Goal: Task Accomplishment & Management: Use online tool/utility

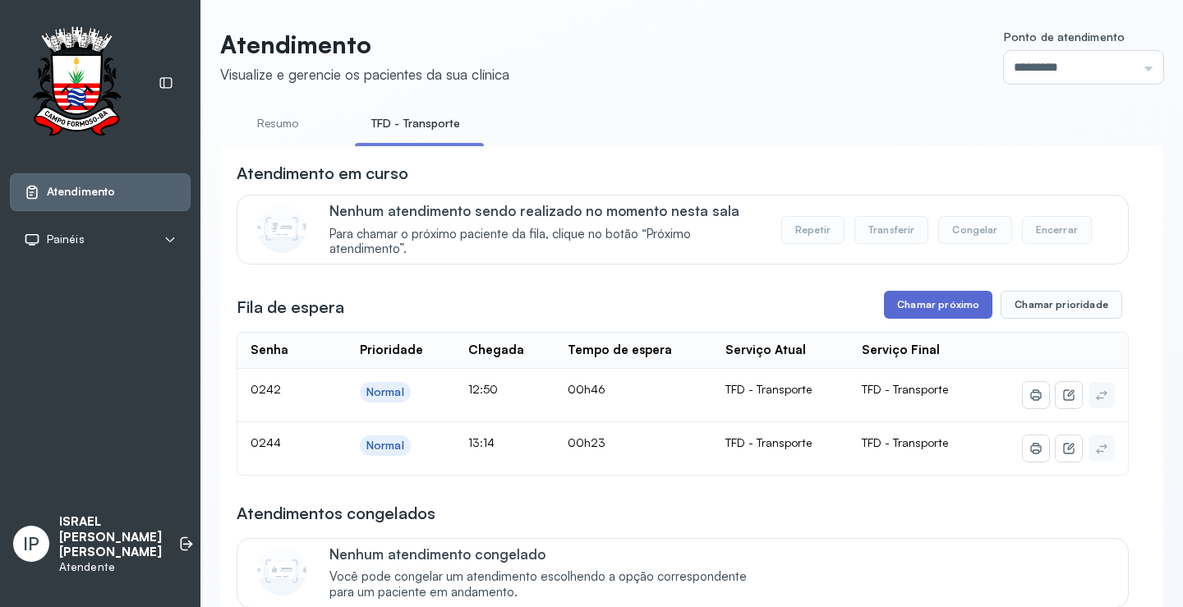
click at [914, 303] on button "Chamar próximo" at bounding box center [938, 305] width 108 height 28
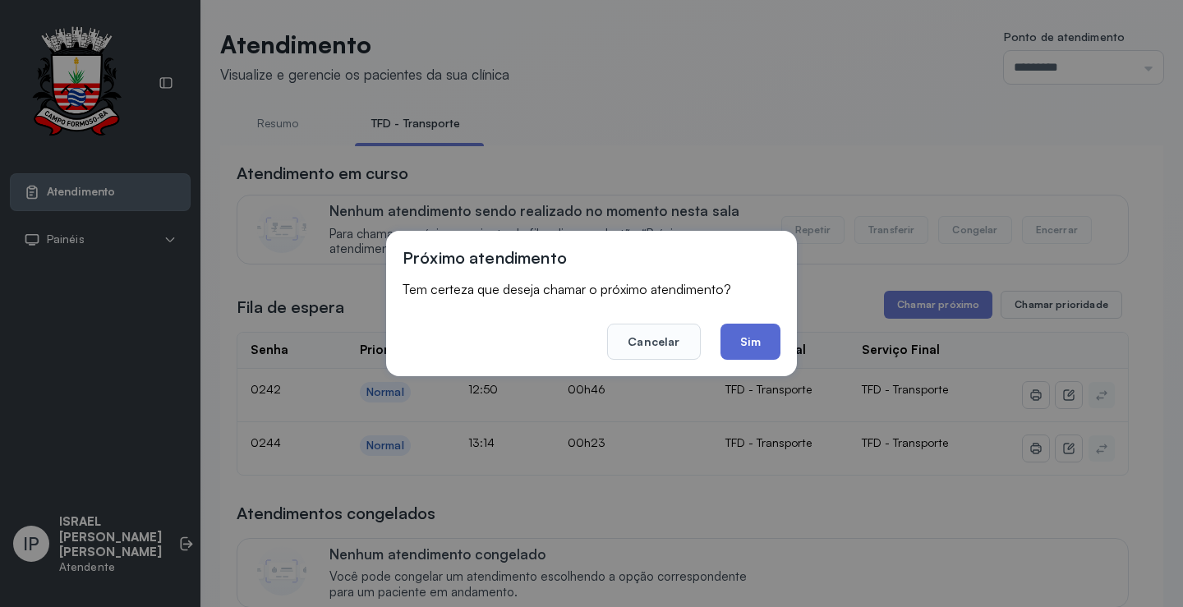
click at [742, 341] on button "Sim" at bounding box center [750, 342] width 60 height 36
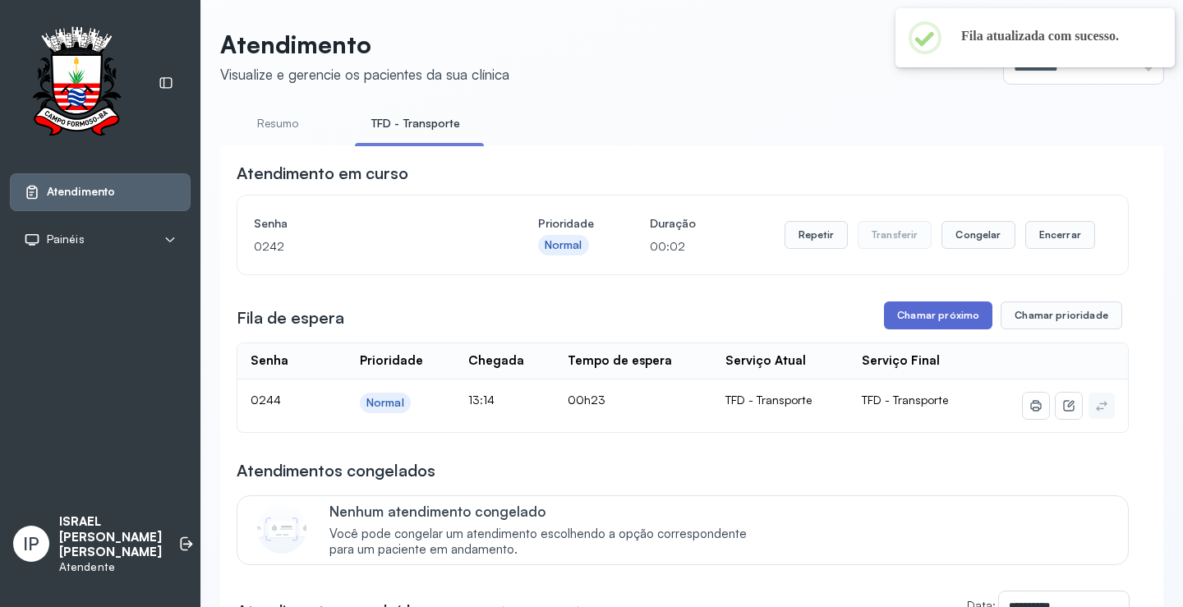
click at [917, 310] on button "Chamar próximo" at bounding box center [938, 315] width 108 height 28
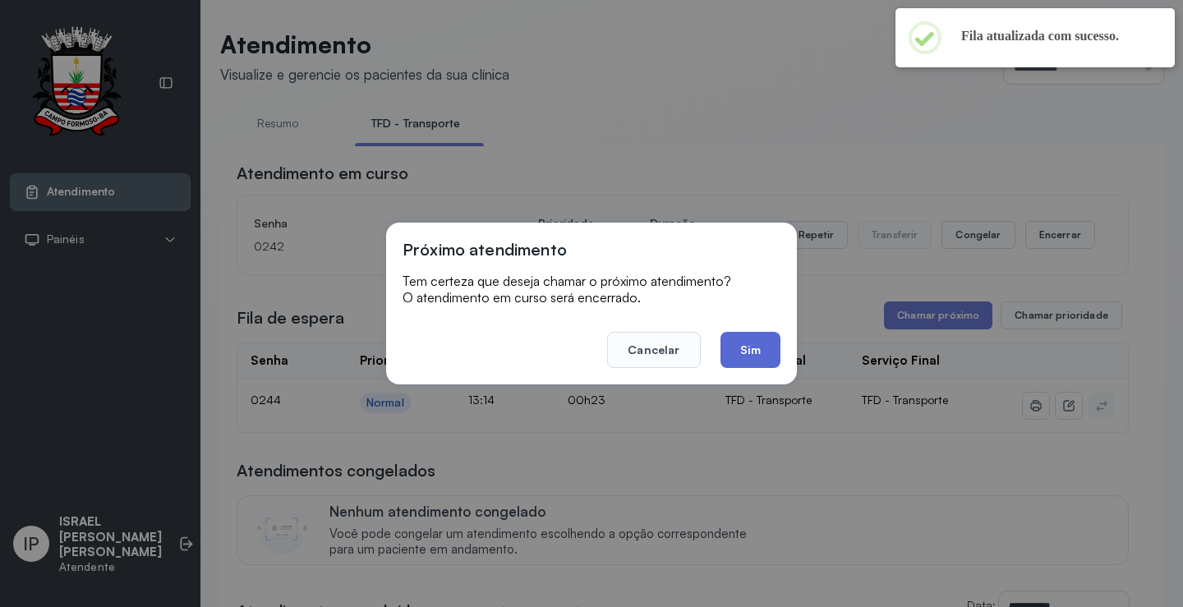
click at [743, 342] on button "Sim" at bounding box center [750, 350] width 60 height 36
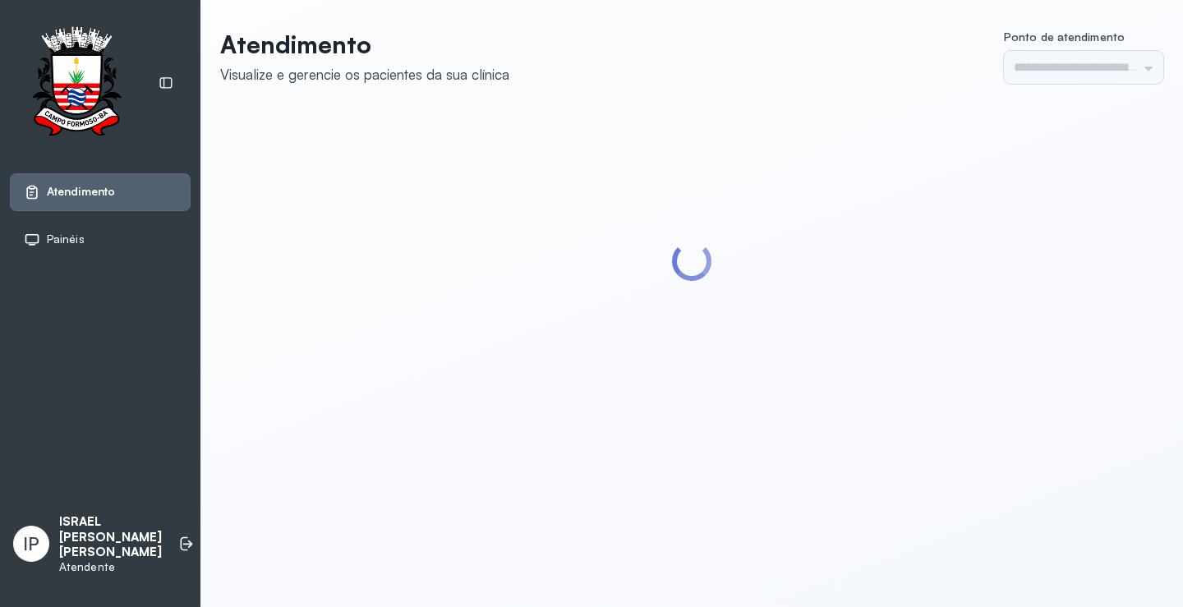
type input "*********"
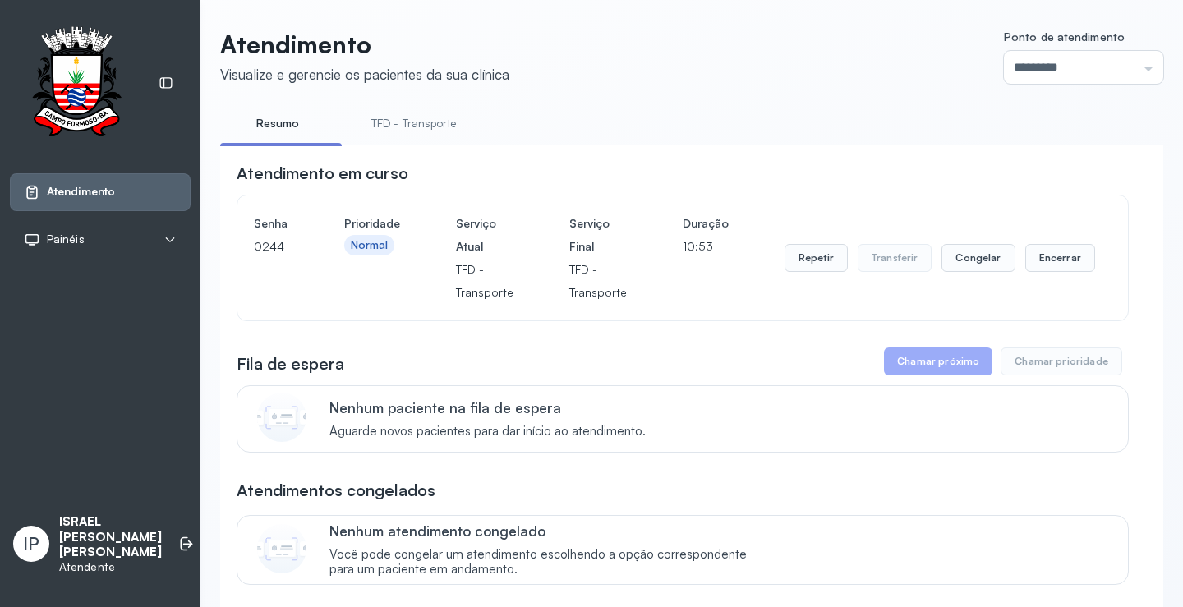
click at [406, 116] on link "TFD - Transporte" at bounding box center [414, 123] width 118 height 27
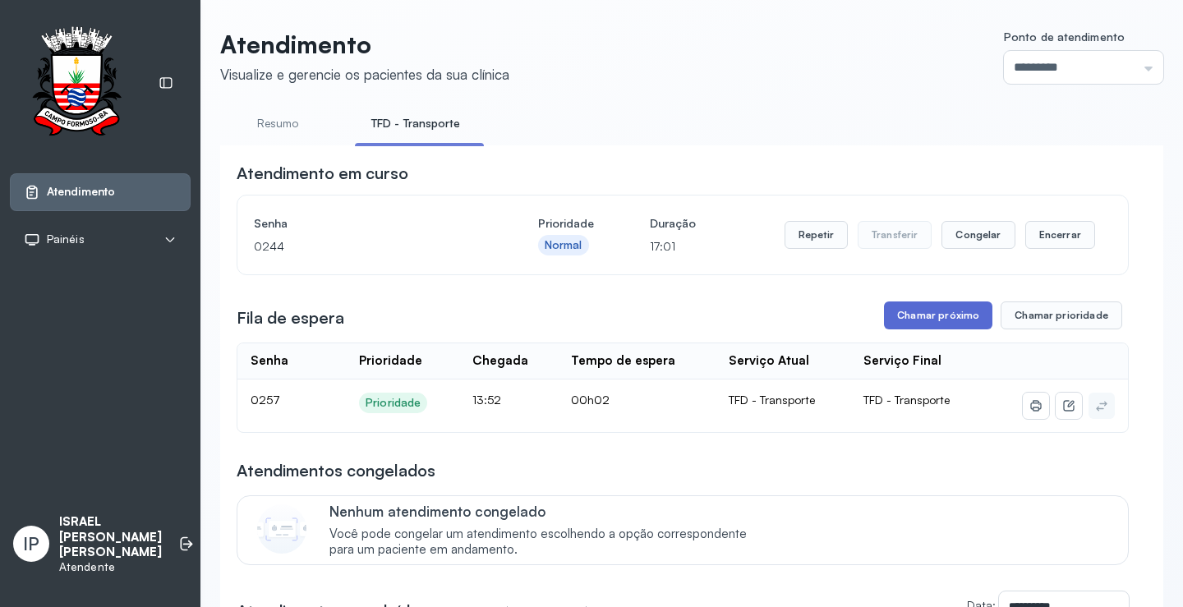
click at [940, 310] on button "Chamar próximo" at bounding box center [938, 315] width 108 height 28
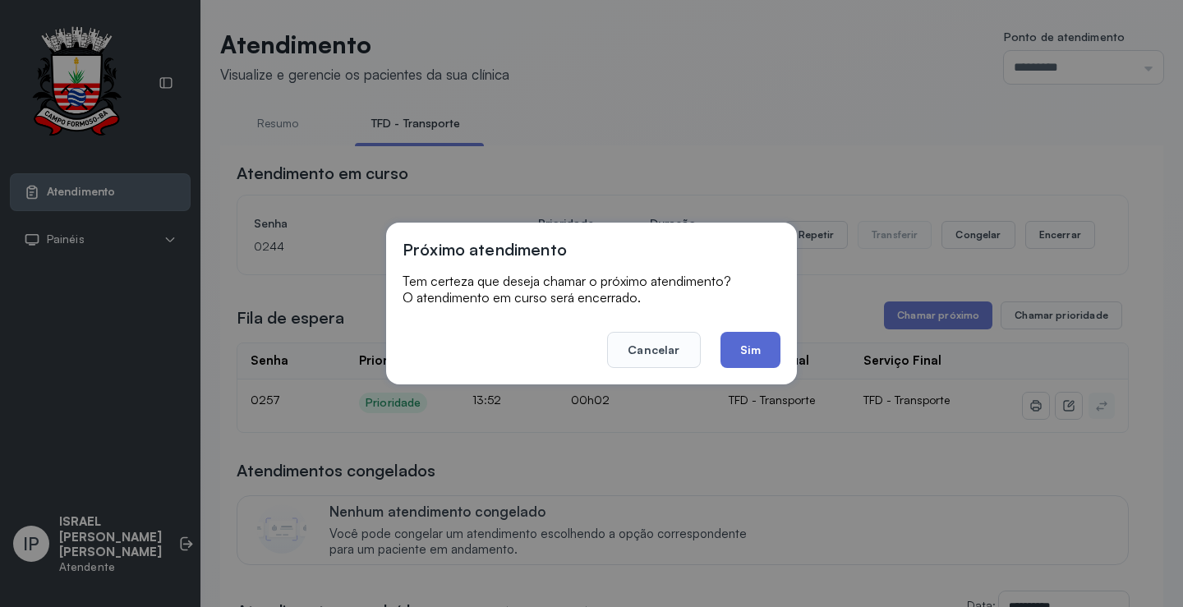
click at [749, 351] on button "Sim" at bounding box center [750, 350] width 60 height 36
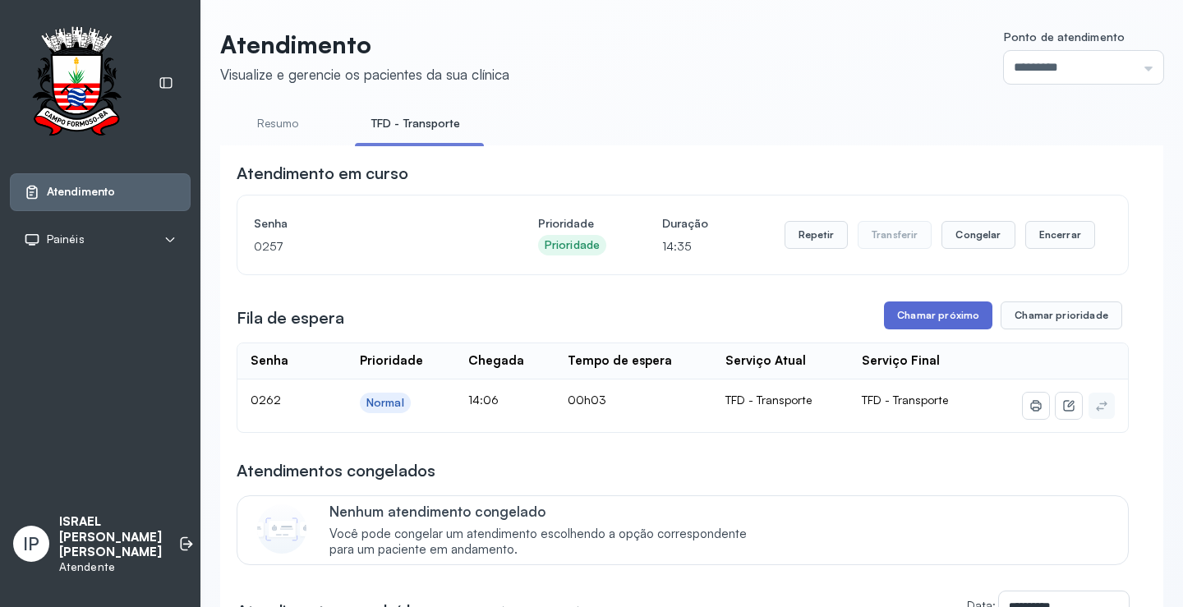
click at [926, 311] on button "Chamar próximo" at bounding box center [938, 315] width 108 height 28
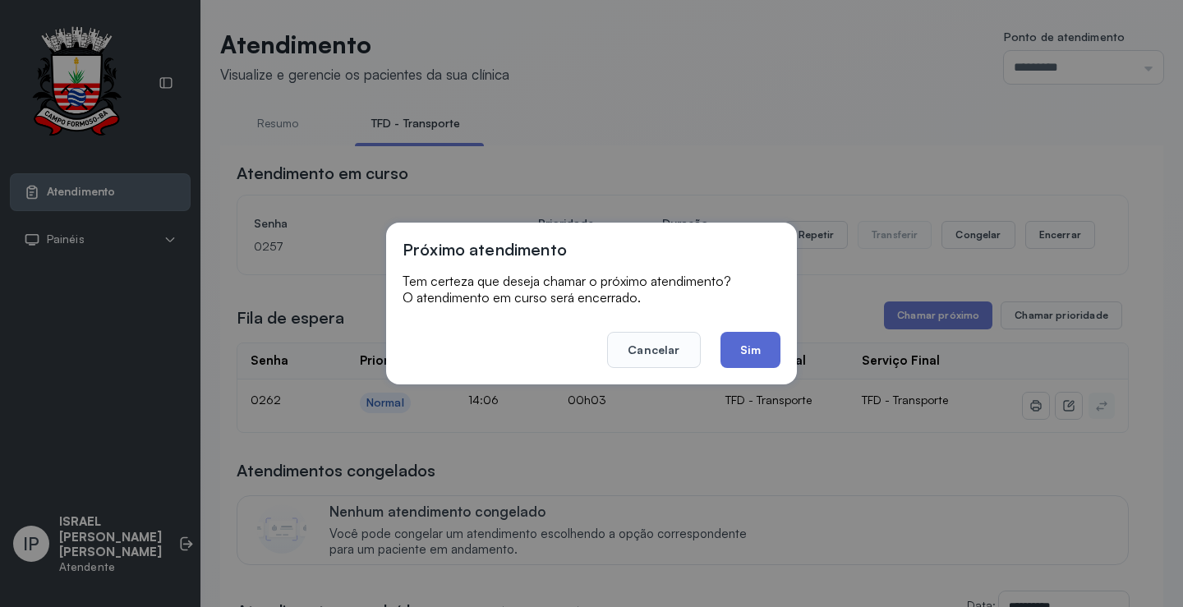
click at [756, 342] on button "Sim" at bounding box center [750, 350] width 60 height 36
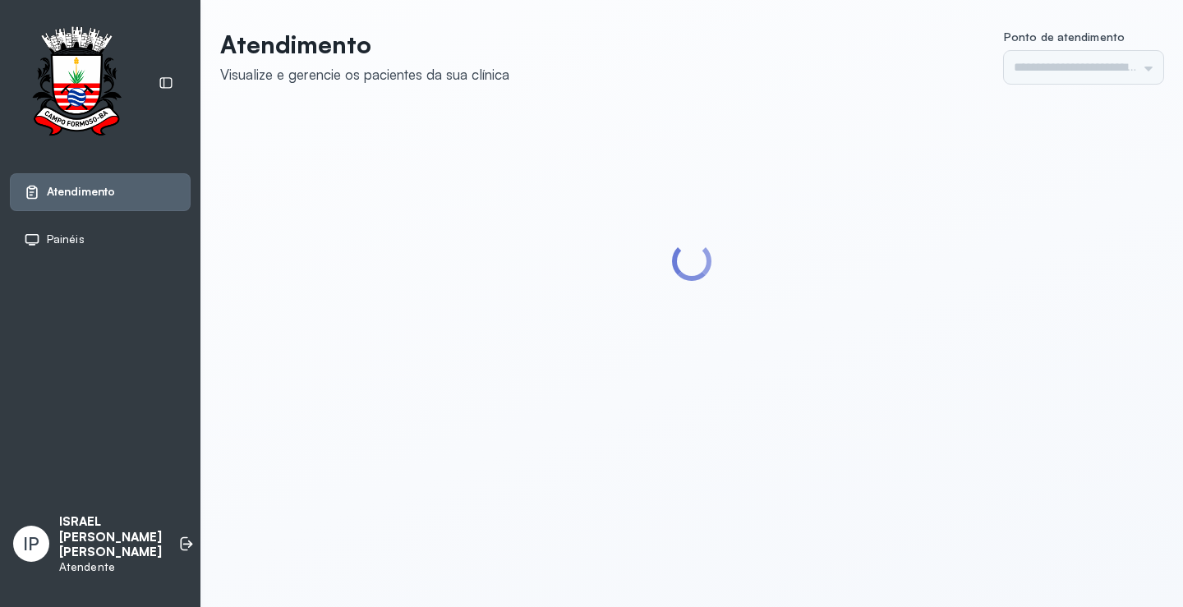
type input "*********"
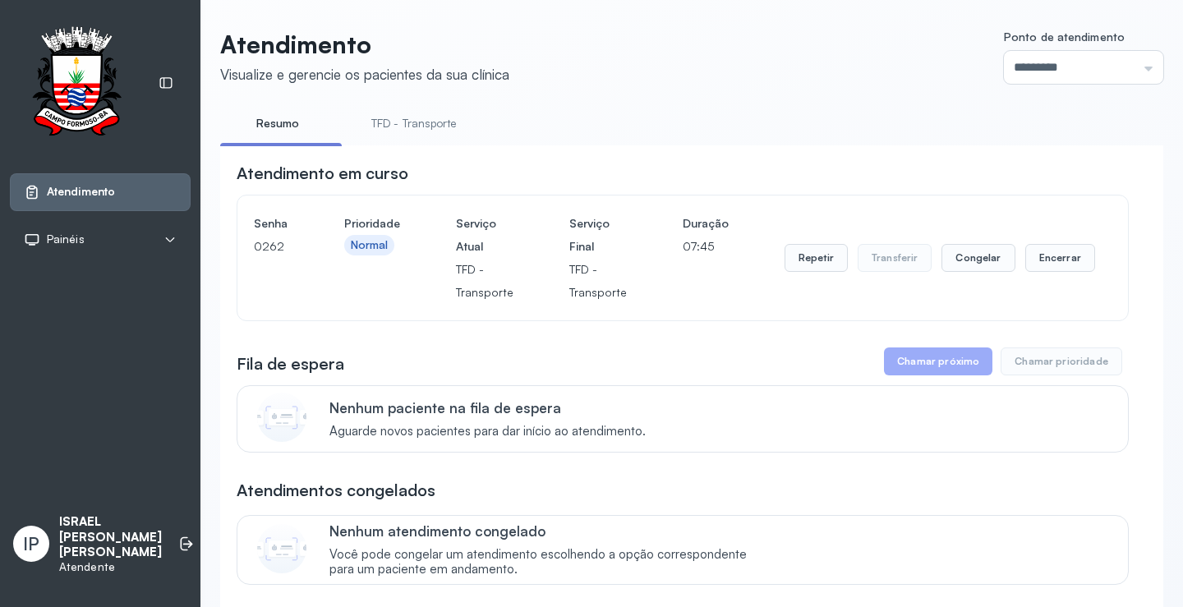
click at [444, 119] on link "TFD - Transporte" at bounding box center [414, 123] width 118 height 27
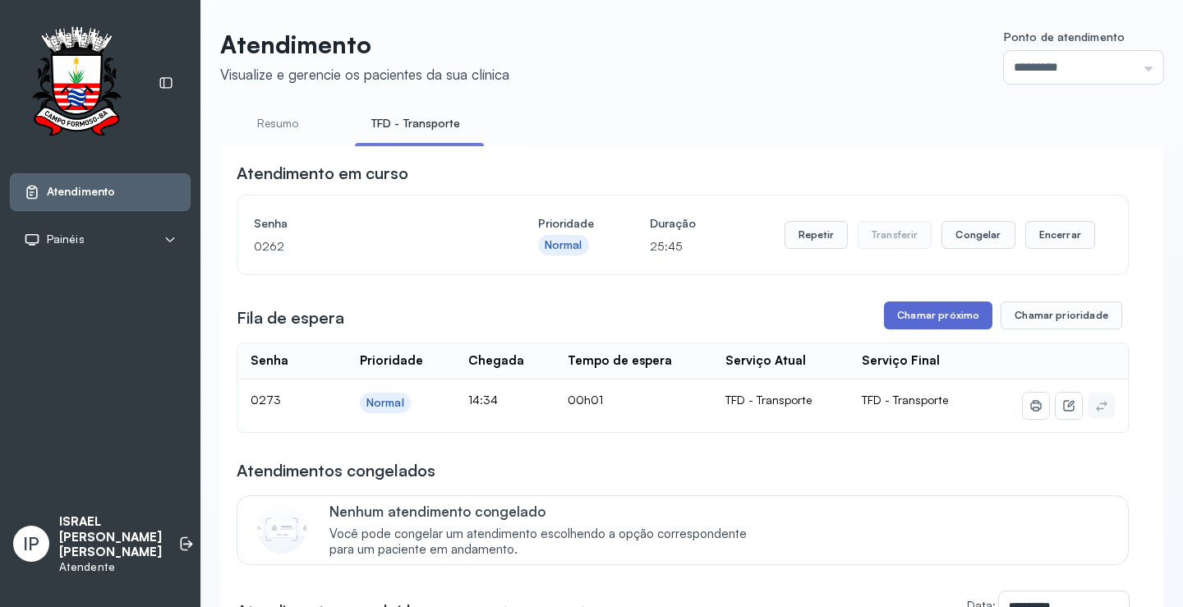
click at [942, 315] on button "Chamar próximo" at bounding box center [938, 315] width 108 height 28
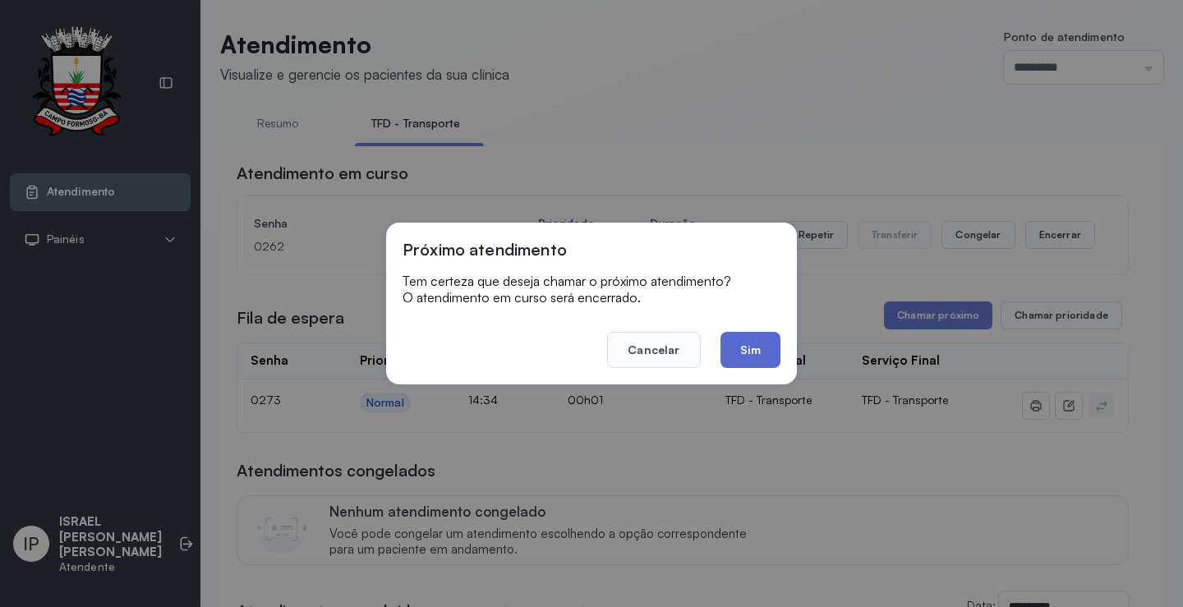
click at [769, 353] on button "Sim" at bounding box center [750, 350] width 60 height 36
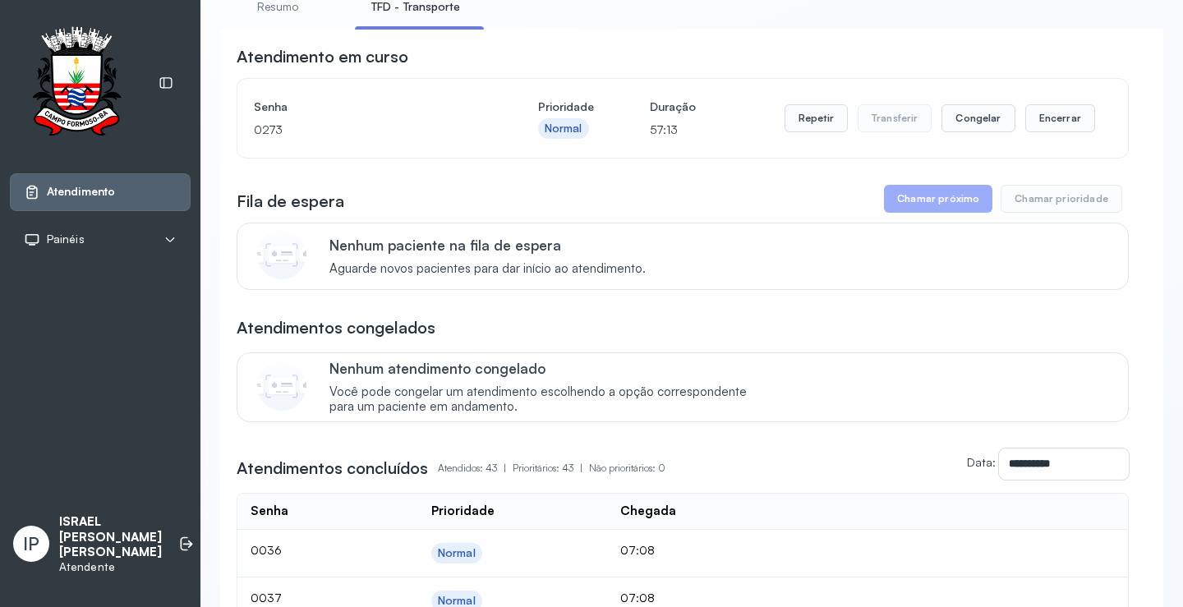
scroll to position [84, 0]
